Goal: Information Seeking & Learning: Check status

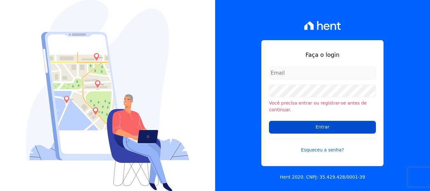
type input "raquel.pradie@porto5.com.br"
click at [317, 125] on input "Entrar" at bounding box center [322, 127] width 107 height 13
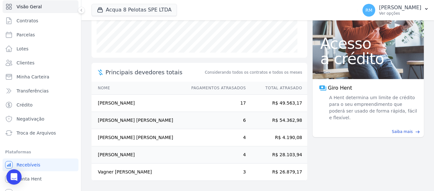
scroll to position [27, 0]
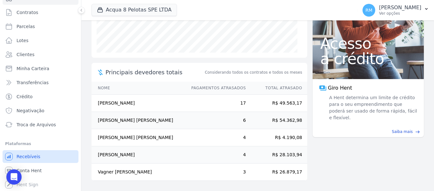
click at [29, 156] on span "Recebíveis" at bounding box center [29, 156] width 24 height 6
click at [37, 168] on span "Conta Hent" at bounding box center [29, 170] width 25 height 6
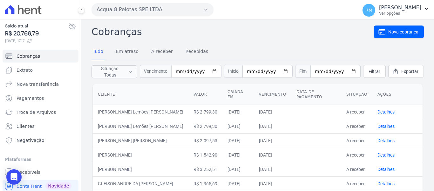
click at [206, 10] on icon "button" at bounding box center [206, 10] width 3 height 2
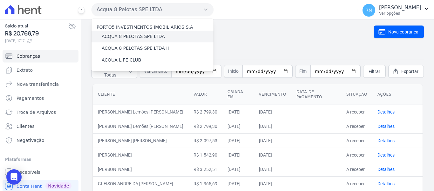
click at [138, 39] on label "ACQUA 8 PELOTAS SPE LTDA" at bounding box center [133, 36] width 63 height 7
click at [0, 0] on input "ACQUA 8 PELOTAS SPE LTDA" at bounding box center [0, 0] width 0 height 0
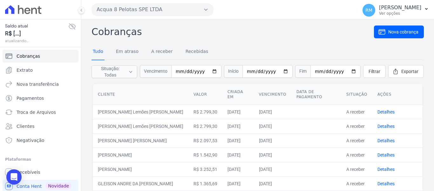
click at [205, 8] on icon "button" at bounding box center [206, 9] width 5 height 5
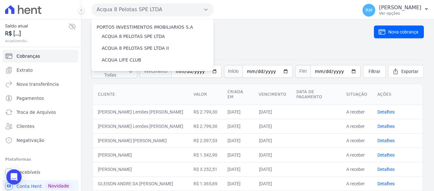
click at [235, 35] on h2 "Cobranças" at bounding box center [233, 31] width 283 height 14
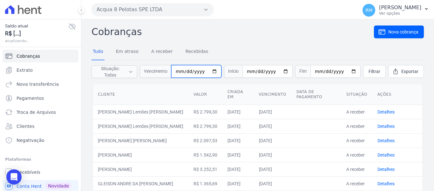
click at [196, 69] on input "date" at bounding box center [196, 71] width 50 height 13
type input "[DATE]"
click at [189, 72] on input "date" at bounding box center [196, 71] width 50 height 13
click at [183, 71] on input "date" at bounding box center [196, 71] width 50 height 13
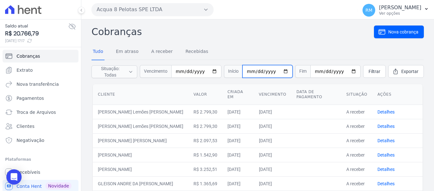
click at [251, 72] on input "date" at bounding box center [268, 71] width 50 height 13
type input "[DATE]"
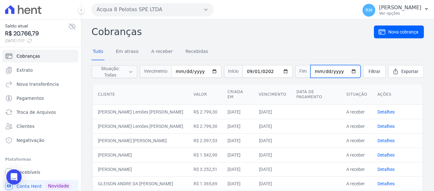
click at [314, 72] on input "date" at bounding box center [336, 71] width 50 height 13
type input "[DATE]"
click at [341, 44] on nav "Tudo Em atraso A receber Recebidas" at bounding box center [258, 52] width 333 height 16
click at [369, 72] on span "Filtrar" at bounding box center [375, 71] width 12 height 6
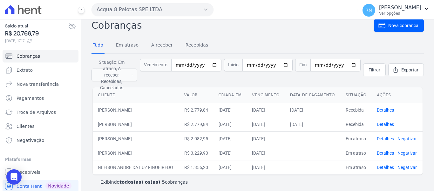
scroll to position [8, 0]
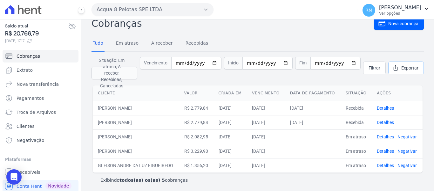
click at [406, 68] on span "Exportar" at bounding box center [410, 68] width 17 height 6
drag, startPoint x: 92, startPoint y: 34, endPoint x: 142, endPoint y: 104, distance: 86.0
click at [141, 108] on div "Cobranças Nova cobrança Tudo Em atraso A receber Recebidas Situação: Em atraso,…" at bounding box center [258, 102] width 333 height 172
click at [146, 85] on th "Cliente" at bounding box center [136, 93] width 87 height 16
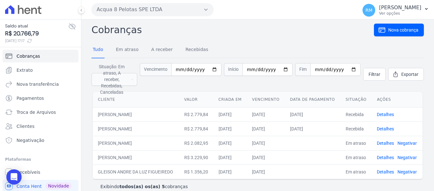
scroll to position [0, 0]
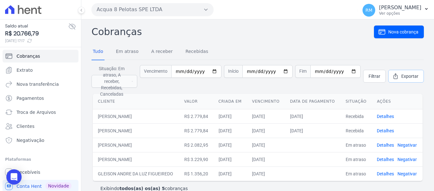
click at [402, 76] on span "Exportar" at bounding box center [410, 76] width 17 height 6
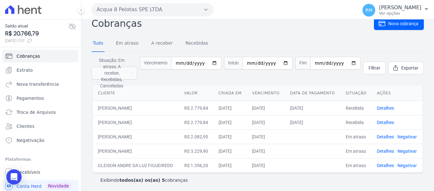
scroll to position [8, 0]
click at [388, 53] on form "Situação: Em atraso, A receber, Recebidas, Canceladas Em atraso A receber Receb…" at bounding box center [258, 68] width 333 height 32
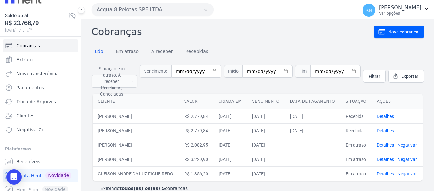
scroll to position [16, 0]
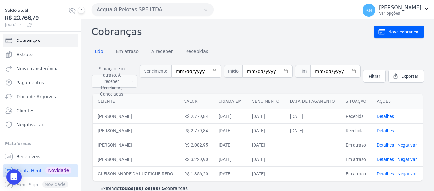
click at [33, 171] on span "Conta Hent" at bounding box center [29, 170] width 25 height 6
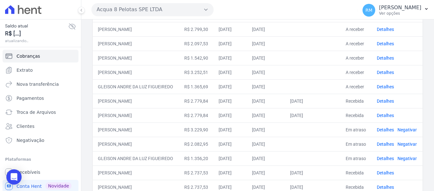
scroll to position [95, 0]
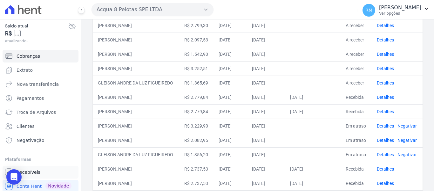
click at [32, 168] on link "Recebíveis" at bounding box center [41, 171] width 76 height 13
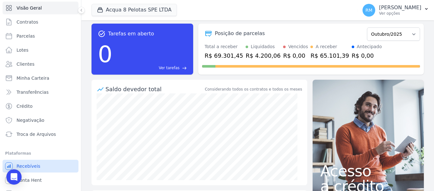
scroll to position [27, 0]
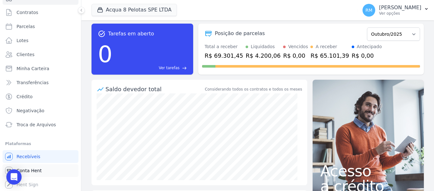
click at [33, 171] on span "Conta Hent" at bounding box center [29, 170] width 25 height 6
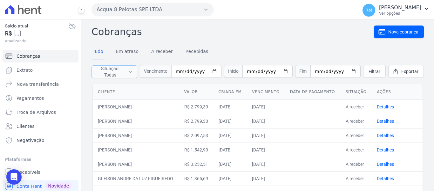
click at [133, 72] on icon "button" at bounding box center [130, 71] width 5 height 6
click at [97, 87] on input "Em atraso" at bounding box center [96, 86] width 5 height 5
checkbox input "false"
click at [96, 102] on input "Recebidas" at bounding box center [96, 102] width 5 height 5
checkbox input "false"
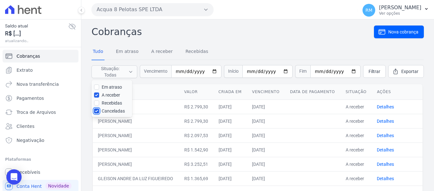
click at [97, 111] on input "Canceladas" at bounding box center [96, 110] width 5 height 5
checkbox input "false"
click at [97, 87] on input "Em atraso" at bounding box center [96, 86] width 5 height 5
click at [96, 87] on input "Em atraso" at bounding box center [96, 86] width 5 height 5
checkbox input "false"
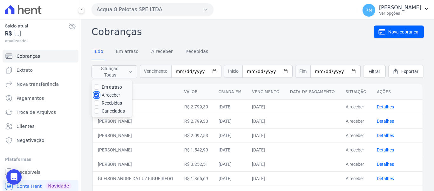
click at [97, 93] on input "A receber" at bounding box center [96, 94] width 5 height 5
checkbox input "false"
click at [97, 101] on input "Recebidas" at bounding box center [96, 102] width 5 height 5
checkbox input "true"
click at [231, 45] on nav "Tudo Em atraso A receber Recebidas" at bounding box center [258, 52] width 333 height 16
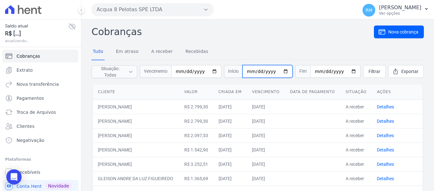
click at [251, 70] on input "date" at bounding box center [268, 71] width 50 height 13
type input "[DATE]"
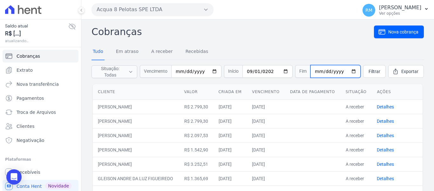
click at [311, 72] on input "date" at bounding box center [336, 71] width 50 height 13
type input "[DATE]"
click at [346, 49] on nav "Tudo Em atraso A receber Recebidas" at bounding box center [258, 52] width 333 height 16
click at [369, 70] on span "Filtrar" at bounding box center [375, 71] width 12 height 6
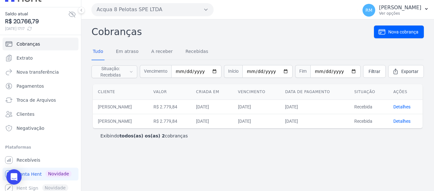
scroll to position [16, 0]
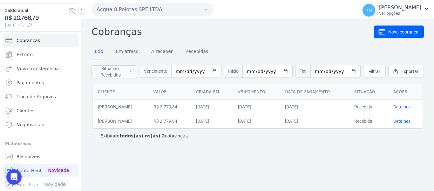
click at [127, 166] on div "Cobranças Nova cobrança Tudo Em atraso A receber Recebidas Situação: Recebidas …" at bounding box center [257, 104] width 353 height 171
click at [207, 10] on icon "button" at bounding box center [206, 9] width 5 height 5
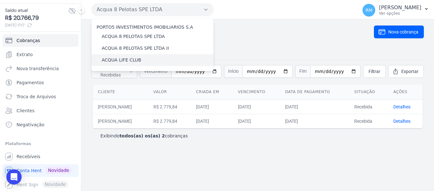
click at [118, 61] on label "ACQUA LIFE CLUB" at bounding box center [121, 60] width 39 height 7
click at [0, 0] on input "ACQUA LIFE CLUB" at bounding box center [0, 0] width 0 height 0
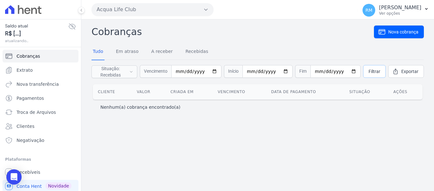
click at [380, 72] on span "Filtrar" at bounding box center [375, 71] width 12 height 6
click at [202, 73] on input "date" at bounding box center [196, 71] width 50 height 13
click at [220, 71] on input "date" at bounding box center [196, 71] width 50 height 13
click at [191, 49] on link "Recebidas" at bounding box center [196, 52] width 25 height 17
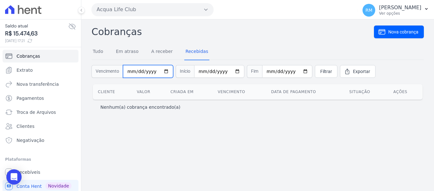
click at [144, 72] on input "date" at bounding box center [148, 71] width 50 height 13
type input "0020-01-30"
click at [138, 72] on input "date" at bounding box center [148, 71] width 50 height 13
click at [129, 71] on input "date" at bounding box center [148, 71] width 50 height 13
type input "[DATE]"
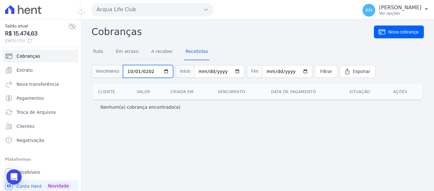
click at [139, 71] on input "[DATE]" at bounding box center [148, 71] width 50 height 13
type input "[DATE]"
click at [172, 131] on div "Cobranças Nova cobrança Tudo Em atraso A receber Recebidas Vencimento [DATE] In…" at bounding box center [257, 104] width 353 height 171
click at [162, 51] on link "A receber" at bounding box center [162, 52] width 24 height 17
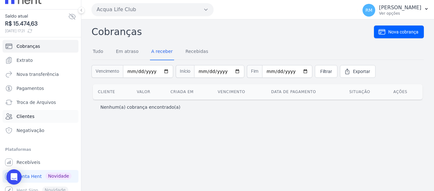
scroll to position [16, 0]
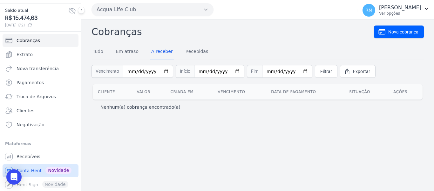
click at [32, 172] on span "Conta Hent" at bounding box center [29, 170] width 25 height 6
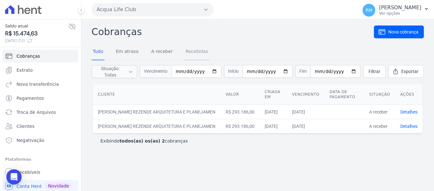
click at [188, 53] on link "Recebidas" at bounding box center [196, 52] width 25 height 17
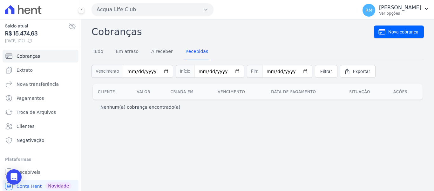
click at [205, 11] on icon "button" at bounding box center [206, 9] width 5 height 5
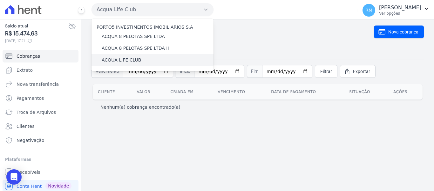
click at [141, 63] on div "ACQUA LIFE CLUB" at bounding box center [153, 60] width 122 height 12
click at [279, 40] on div "Cobranças Nova cobrança Tudo Em atraso A receber Recebidas Vencimento Início Fi…" at bounding box center [258, 69] width 333 height 91
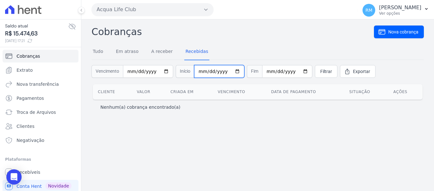
click at [213, 72] on input "date" at bounding box center [219, 71] width 50 height 13
click at [198, 72] on input "date" at bounding box center [219, 71] width 50 height 13
type input "0020-09-01"
click at [196, 72] on input "date" at bounding box center [219, 71] width 50 height 13
type input "[DATE]"
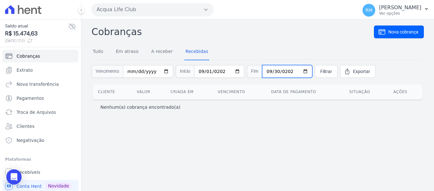
type input "[DATE]"
click at [321, 69] on span "Filtrar" at bounding box center [327, 71] width 12 height 6
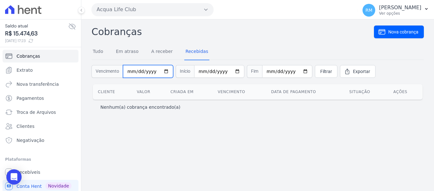
click at [131, 74] on input "date" at bounding box center [148, 71] width 50 height 13
type input "[DATE]"
click at [169, 123] on div "Cobranças Nova cobrança Tudo Em atraso A receber Recebidas Vencimento 2025-09-0…" at bounding box center [257, 104] width 353 height 171
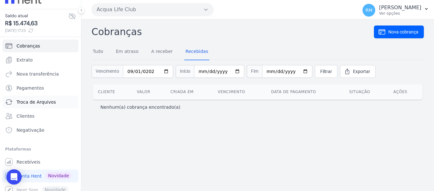
scroll to position [16, 0]
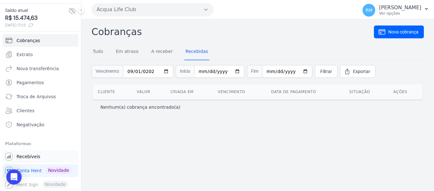
click at [31, 156] on span "Recebíveis" at bounding box center [29, 156] width 24 height 6
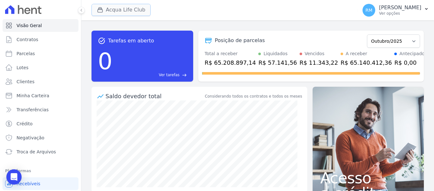
click at [136, 9] on button "Acqua Life Club" at bounding box center [121, 10] width 59 height 12
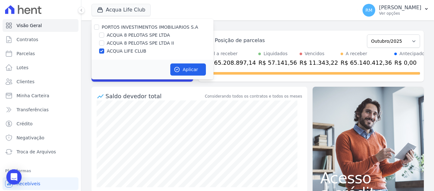
click at [245, 12] on div "Acqua Life Club PORTO5 INVESTIMENTOS IMOBILIARIOS S.A ACQUA 8 PELOTAS SPE LTDA …" at bounding box center [224, 10] width 264 height 21
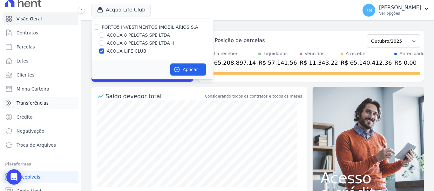
scroll to position [27, 0]
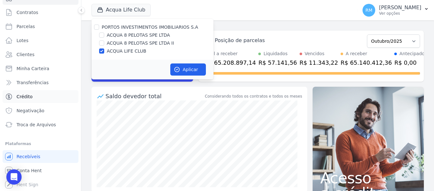
click at [37, 93] on link "Crédito" at bounding box center [41, 96] width 76 height 13
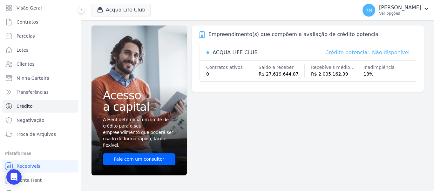
scroll to position [27, 0]
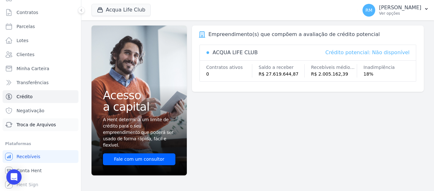
click at [37, 123] on span "Troca de Arquivos" at bounding box center [36, 124] width 39 height 6
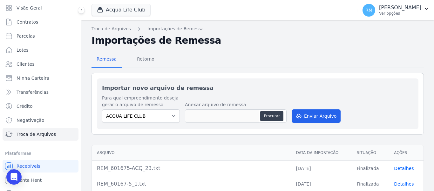
scroll to position [27, 0]
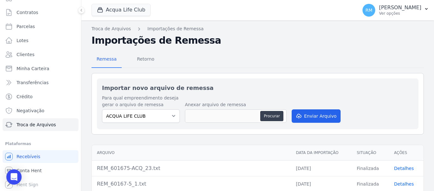
click at [34, 185] on div "Você não possui Hent Sign ativado. Para saber mais, fale com a equipe Hent. Hen…" at bounding box center [41, 184] width 76 height 13
click at [34, 169] on span "Conta Hent" at bounding box center [29, 170] width 25 height 6
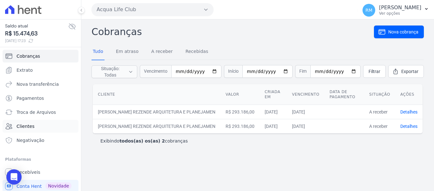
click at [29, 126] on span "Clientes" at bounding box center [26, 126] width 18 height 6
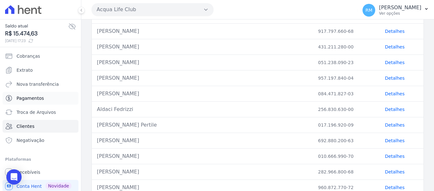
scroll to position [127, 0]
click at [24, 75] on link "Extrato" at bounding box center [41, 70] width 76 height 13
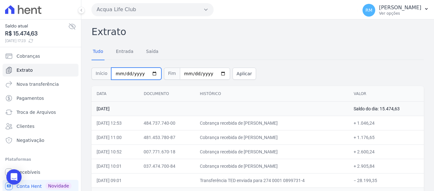
click at [131, 74] on input "2025-10-01" at bounding box center [136, 73] width 50 height 12
click at [124, 74] on input "2025-10-01" at bounding box center [136, 73] width 50 height 12
click at [120, 73] on input "2025-10-01" at bounding box center [136, 73] width 50 height 12
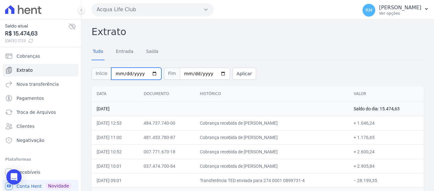
type input "[DATE]"
drag, startPoint x: 332, startPoint y: 59, endPoint x: 223, endPoint y: 64, distance: 108.5
click at [332, 59] on div "Tudo Entrada Saída Início 2025-09-01 Fim 2025-10-03 Aplicar" at bounding box center [258, 65] width 333 height 42
click at [185, 73] on input "2025-10-03" at bounding box center [205, 73] width 50 height 12
click at [247, 46] on div "Tudo Entrada Saída" at bounding box center [258, 52] width 333 height 16
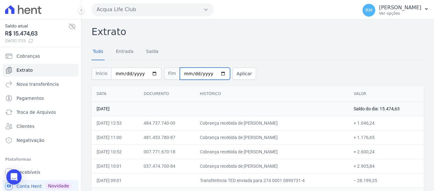
click at [181, 73] on input "2025-10-03" at bounding box center [205, 73] width 50 height 12
type input "2025-10-30"
type input "[DATE]"
drag, startPoint x: 278, startPoint y: 63, endPoint x: 271, endPoint y: 63, distance: 6.4
click at [278, 63] on div "Início 2025-09-01 Fim 2025-09-30 Aplicar" at bounding box center [258, 72] width 333 height 26
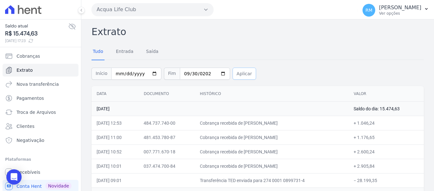
click at [236, 73] on button "Aplicar" at bounding box center [245, 73] width 24 height 12
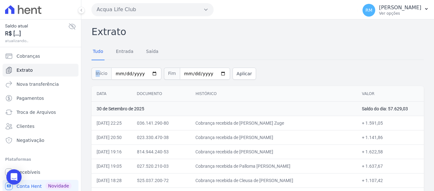
drag, startPoint x: 91, startPoint y: 62, endPoint x: 98, endPoint y: 80, distance: 20.1
drag, startPoint x: 94, startPoint y: 88, endPoint x: 105, endPoint y: 93, distance: 12.8
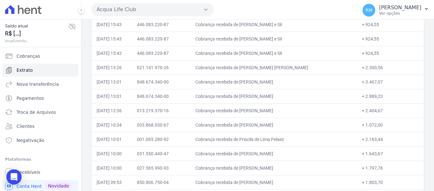
scroll to position [5784, 0]
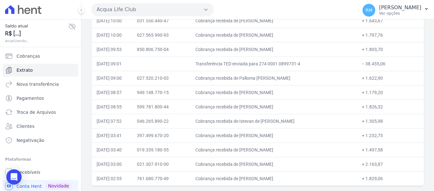
drag, startPoint x: 89, startPoint y: 64, endPoint x: 402, endPoint y: 205, distance: 344.1
click at [402, 190] on html "Saldo atual R$ [...] atualizando... Cobranças Extrato Nova transferência Pagame…" at bounding box center [217, 95] width 434 height 191
click at [330, 105] on td "Cobrança recebida de [PERSON_NAME]" at bounding box center [274, 106] width 167 height 14
click at [342, 81] on td "Cobrança recebida de Palloma [PERSON_NAME]" at bounding box center [274, 78] width 167 height 14
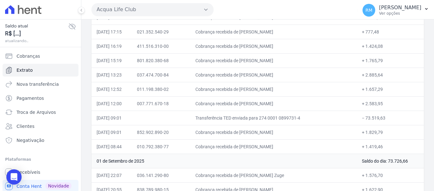
scroll to position [5053, 0]
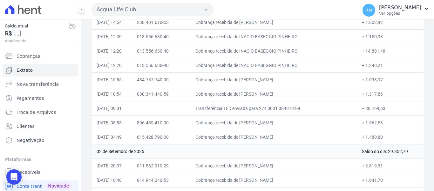
click at [177, 10] on button "Acqua Life Club" at bounding box center [153, 9] width 122 height 13
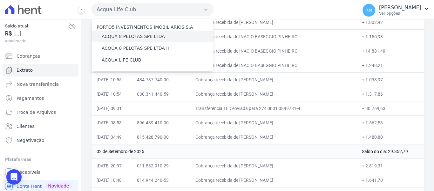
click at [118, 36] on label "ACQUA 8 PELOTAS SPE LTDA" at bounding box center [133, 36] width 63 height 7
click at [0, 0] on input "ACQUA 8 PELOTAS SPE LTDA" at bounding box center [0, 0] width 0 height 0
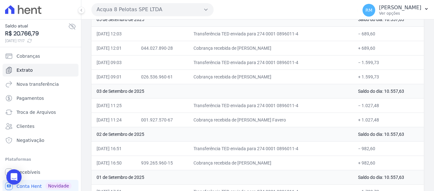
scroll to position [1118, 0]
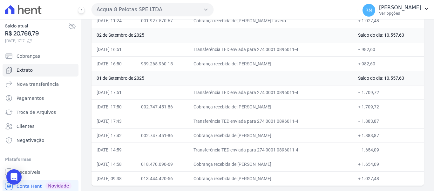
drag, startPoint x: 93, startPoint y: 56, endPoint x: 324, endPoint y: 205, distance: 275.2
click at [324, 190] on html "Saldo atual R$ 20.766,79 [DATE] 17:17 Cobranças Extrato Nova transferência Paga…" at bounding box center [217, 95] width 434 height 191
click at [319, 85] on td "Transferência TED enviada para 274 0001 0896011-4" at bounding box center [271, 92] width 165 height 14
click at [135, 10] on button "Acqua 8 Pelotas SPE LTDA" at bounding box center [153, 9] width 122 height 13
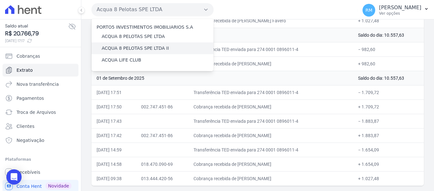
click at [127, 48] on label "ACQUA 8 PELOTAS SPE LTDA II" at bounding box center [135, 48] width 67 height 7
click at [0, 0] on input "ACQUA 8 PELOTAS SPE LTDA II" at bounding box center [0, 0] width 0 height 0
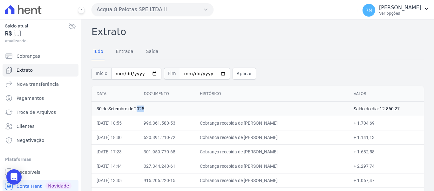
drag, startPoint x: 96, startPoint y: 105, endPoint x: 102, endPoint y: 107, distance: 7.0
click at [102, 107] on td "30 de Setembro de 2025" at bounding box center [220, 108] width 257 height 14
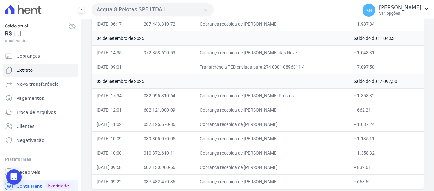
scroll to position [1490, 0]
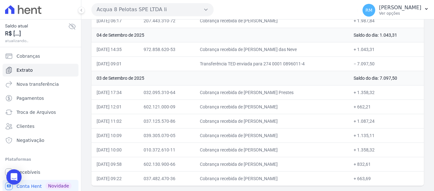
drag, startPoint x: 93, startPoint y: 92, endPoint x: 345, endPoint y: 205, distance: 276.6
click at [345, 190] on html "Saldo atual R$ [...] atualizando... Cobranças Extrato Nova transferência Pagame…" at bounding box center [217, 95] width 434 height 191
click at [326, 86] on td "Cobrança recebida de [PERSON_NAME] Prestes" at bounding box center [272, 92] width 154 height 14
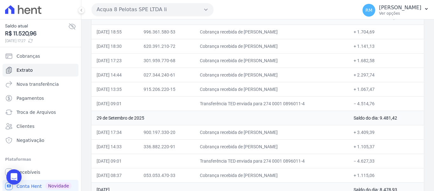
scroll to position [0, 0]
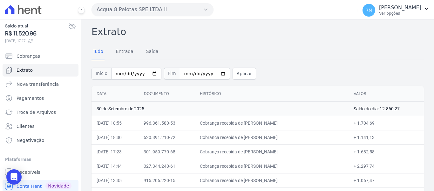
drag, startPoint x: 94, startPoint y: 94, endPoint x: 119, endPoint y: 103, distance: 25.8
click at [132, 94] on th "Data" at bounding box center [115, 94] width 47 height 16
